Goal: Check status: Check status

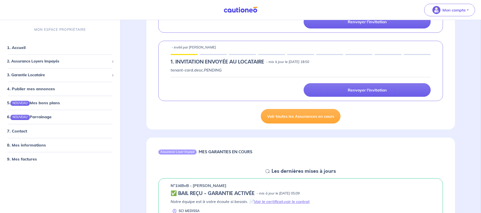
scroll to position [259, 0]
click at [301, 118] on link "Voir toutes les Assurances en cours" at bounding box center [301, 116] width 80 height 15
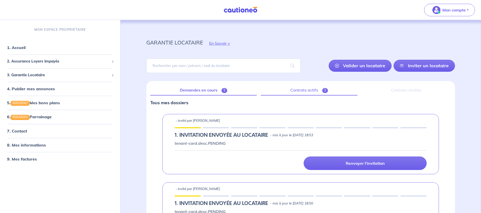
click at [308, 91] on link "Contrats actifs 2" at bounding box center [309, 90] width 97 height 11
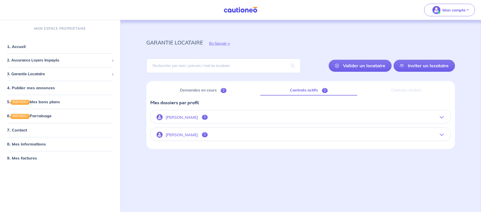
click at [442, 134] on icon "button" at bounding box center [442, 135] width 4 height 4
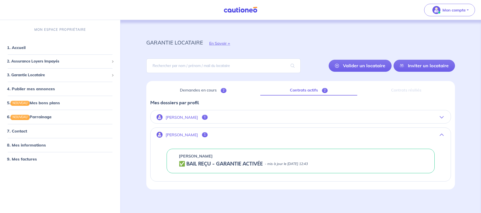
click at [442, 118] on icon "button" at bounding box center [442, 118] width 4 height 4
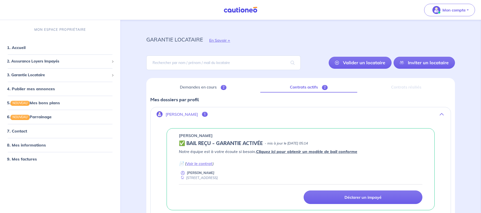
scroll to position [3, 0]
click at [22, 46] on link "1. Accueil" at bounding box center [16, 47] width 18 height 5
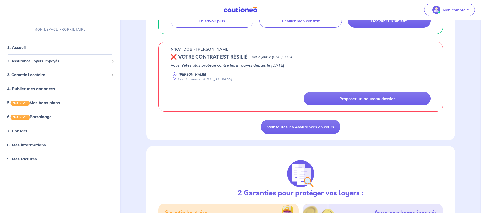
scroll to position [706, 0]
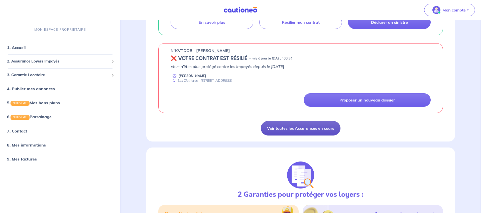
click at [294, 129] on link "Voir toutes les Assurances en cours" at bounding box center [301, 128] width 80 height 15
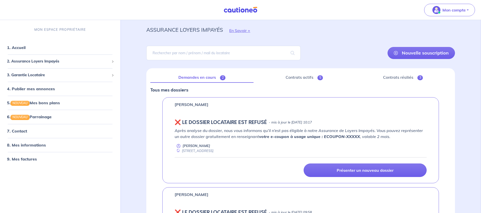
scroll to position [13, 0]
click at [306, 79] on link "Contrats actifs 5" at bounding box center [304, 78] width 93 height 11
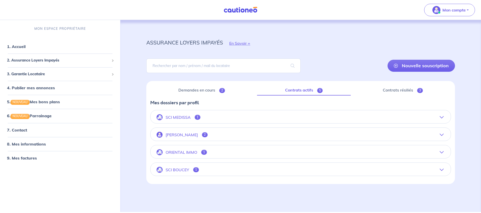
click at [441, 117] on icon "button" at bounding box center [442, 118] width 4 height 4
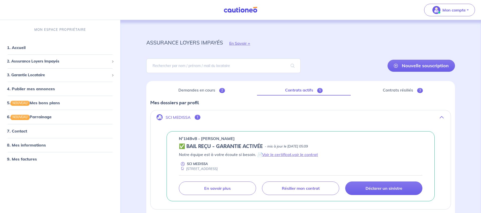
click at [441, 117] on icon "button" at bounding box center [442, 118] width 4 height 4
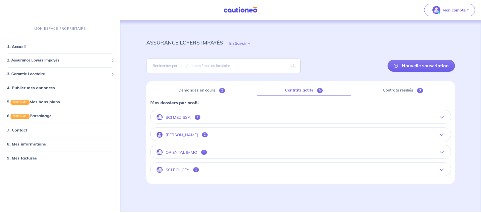
click at [442, 134] on icon "button" at bounding box center [442, 135] width 4 height 4
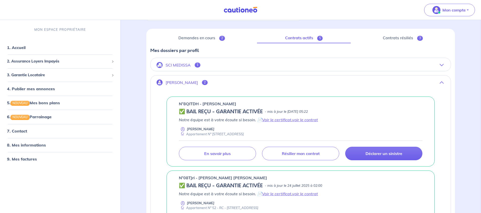
scroll to position [52, 0]
click at [442, 82] on icon "button" at bounding box center [442, 83] width 4 height 4
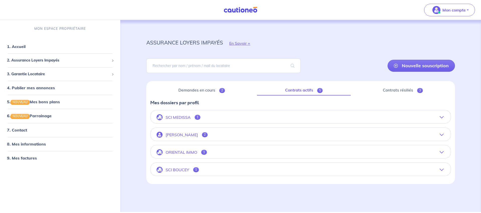
scroll to position [0, 0]
click at [441, 133] on icon "button" at bounding box center [442, 135] width 4 height 4
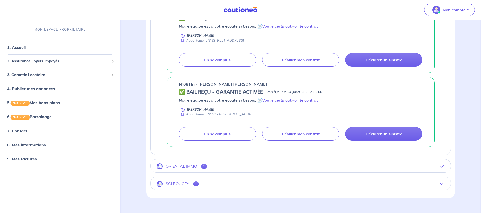
scroll to position [155, 0]
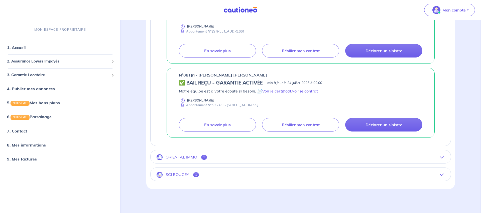
click at [441, 156] on icon "button" at bounding box center [442, 158] width 4 height 4
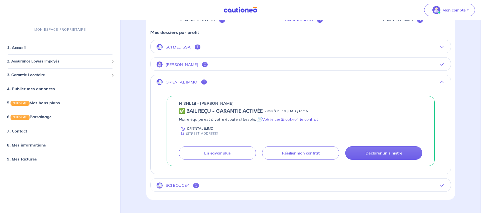
scroll to position [81, 0]
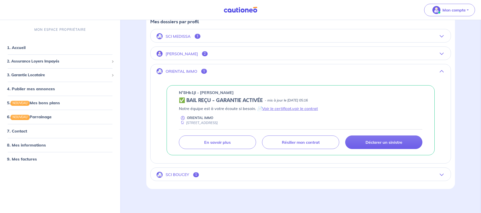
click at [443, 174] on icon "button" at bounding box center [442, 175] width 4 height 4
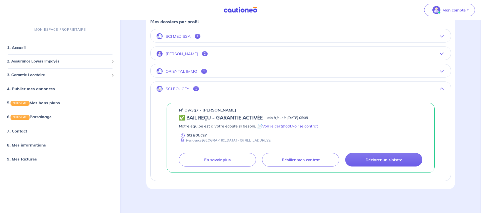
click at [442, 88] on icon "button" at bounding box center [442, 89] width 4 height 4
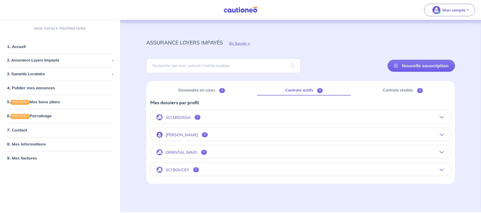
scroll to position [0, 0]
click at [443, 135] on icon "button" at bounding box center [442, 135] width 4 height 4
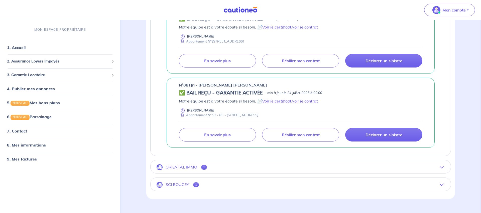
scroll to position [155, 0]
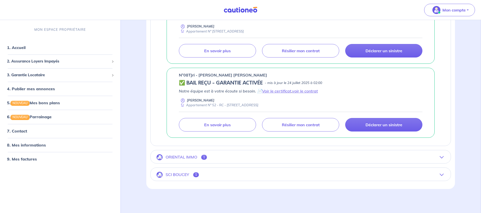
click at [442, 157] on icon "button" at bounding box center [442, 158] width 4 height 4
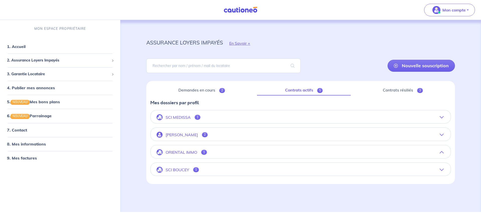
scroll to position [0, 0]
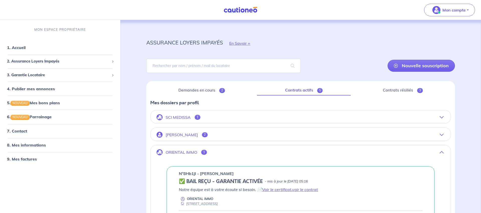
click at [441, 118] on icon "button" at bounding box center [442, 118] width 4 height 4
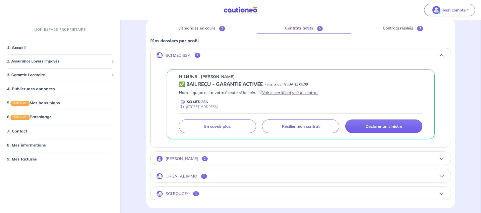
scroll to position [75, 0]
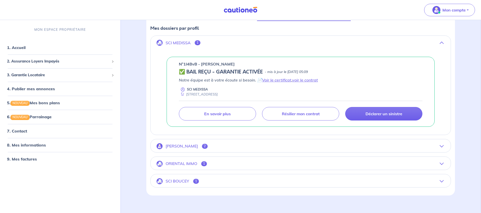
click at [442, 145] on icon "button" at bounding box center [442, 147] width 4 height 4
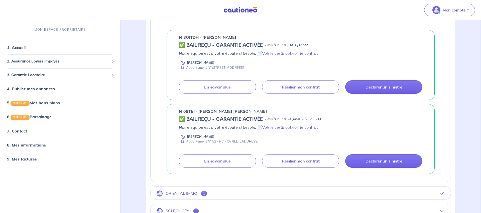
scroll to position [137, 0]
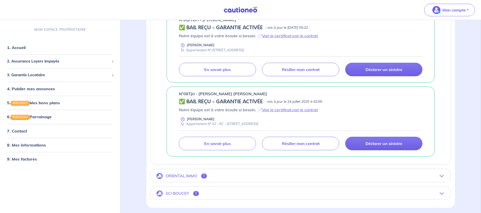
click at [441, 176] on icon "button" at bounding box center [442, 176] width 4 height 4
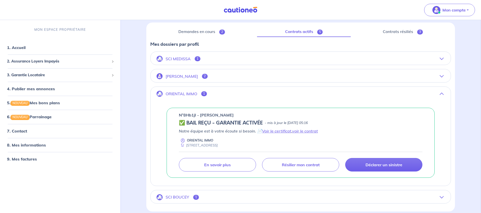
scroll to position [81, 0]
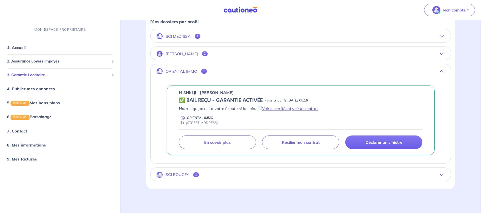
click at [39, 75] on span "3. Garantie Locataire" at bounding box center [58, 75] width 102 height 6
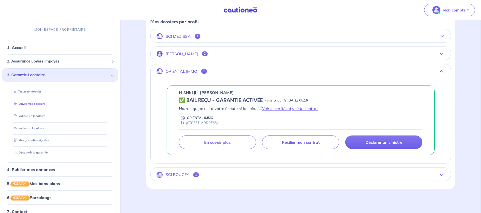
click at [33, 104] on link "Suivre mes dossiers" at bounding box center [28, 104] width 33 height 4
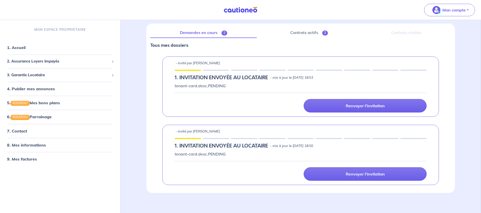
scroll to position [62, 0]
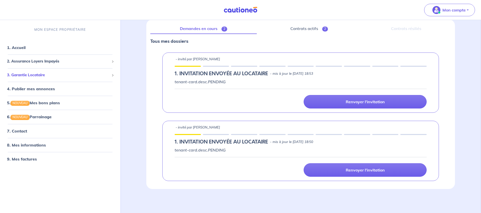
click at [112, 74] on span at bounding box center [112, 75] width 3 height 3
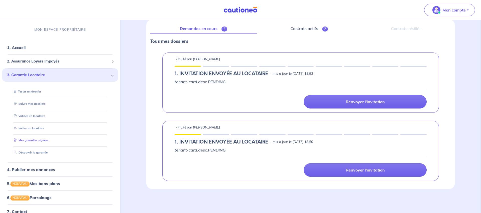
click at [39, 140] on link "Mes garanties signées" at bounding box center [30, 141] width 37 height 4
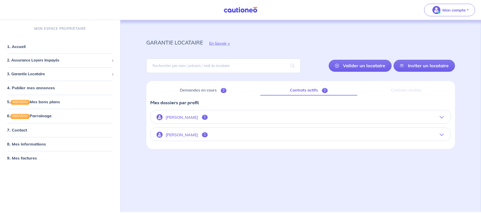
click at [441, 117] on icon "button" at bounding box center [442, 118] width 4 height 4
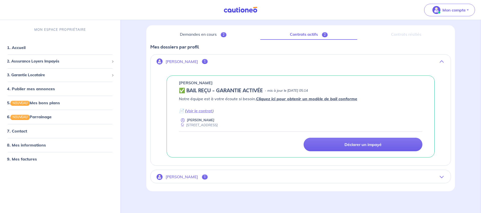
scroll to position [58, 0]
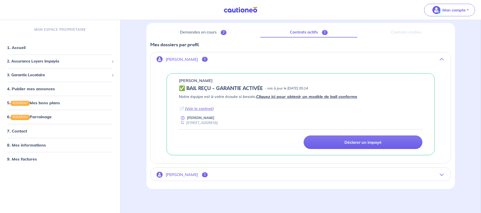
click at [442, 173] on icon "button" at bounding box center [442, 175] width 4 height 4
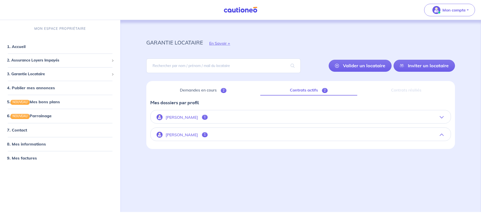
scroll to position [0, 0]
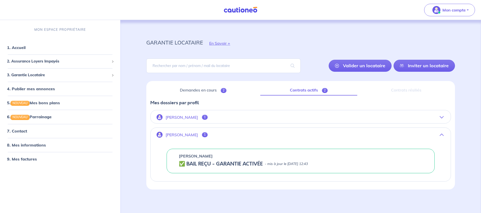
click at [441, 116] on icon "button" at bounding box center [442, 118] width 4 height 4
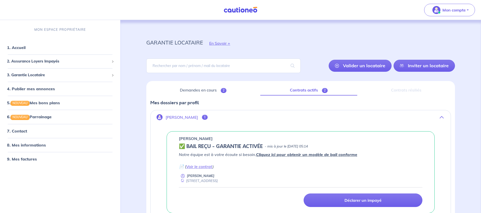
scroll to position [0, 0]
